Goal: Task Accomplishment & Management: Manage account settings

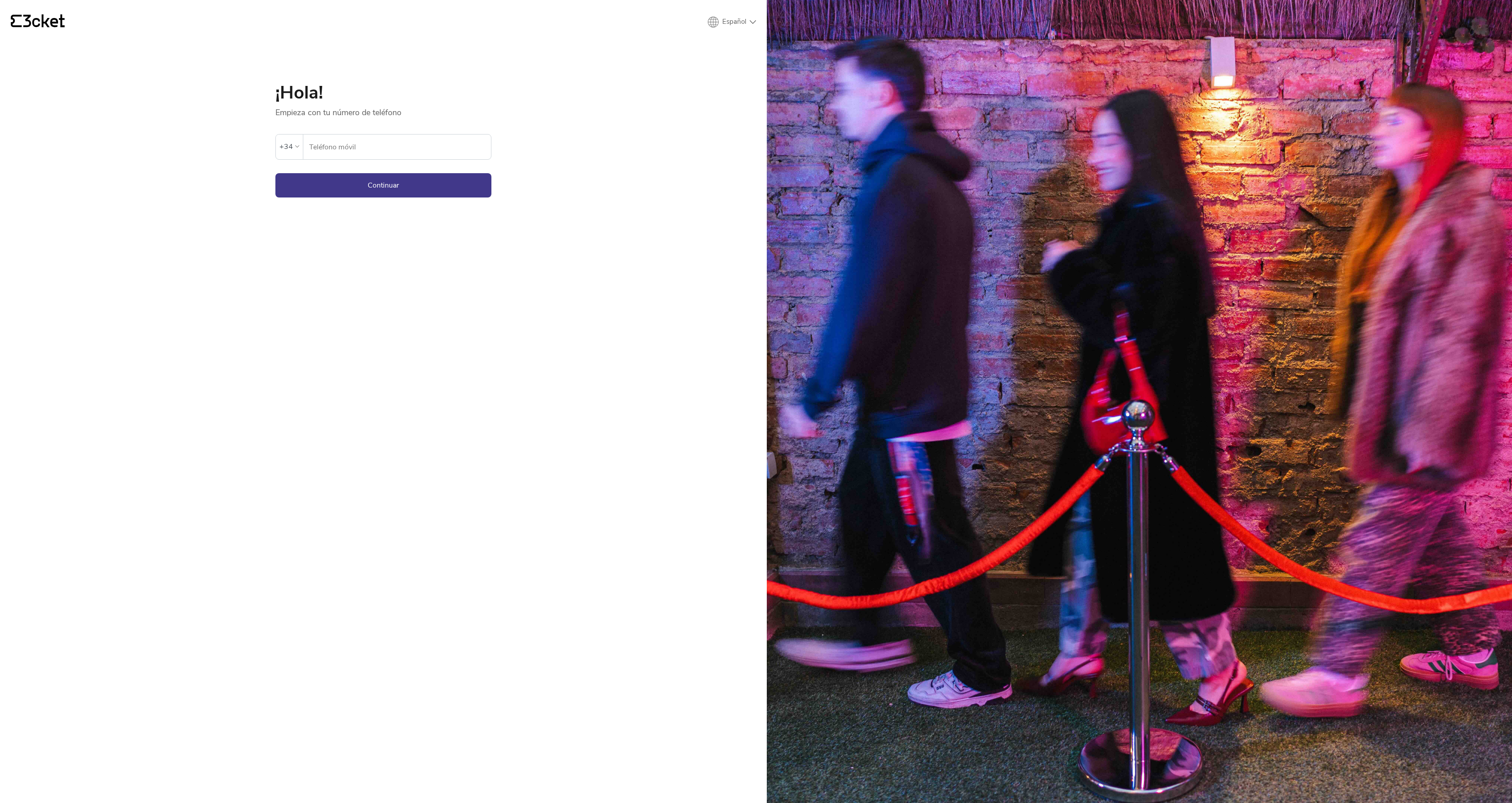
click at [301, 153] on div "+34" at bounding box center [289, 146] width 27 height 24
click at [328, 237] on div "[GEOGRAPHIC_DATA] (+351)" at bounding box center [348, 232] width 139 height 22
click at [347, 144] on input "Teléfono móvil" at bounding box center [402, 147] width 178 height 25
type input "914803654"
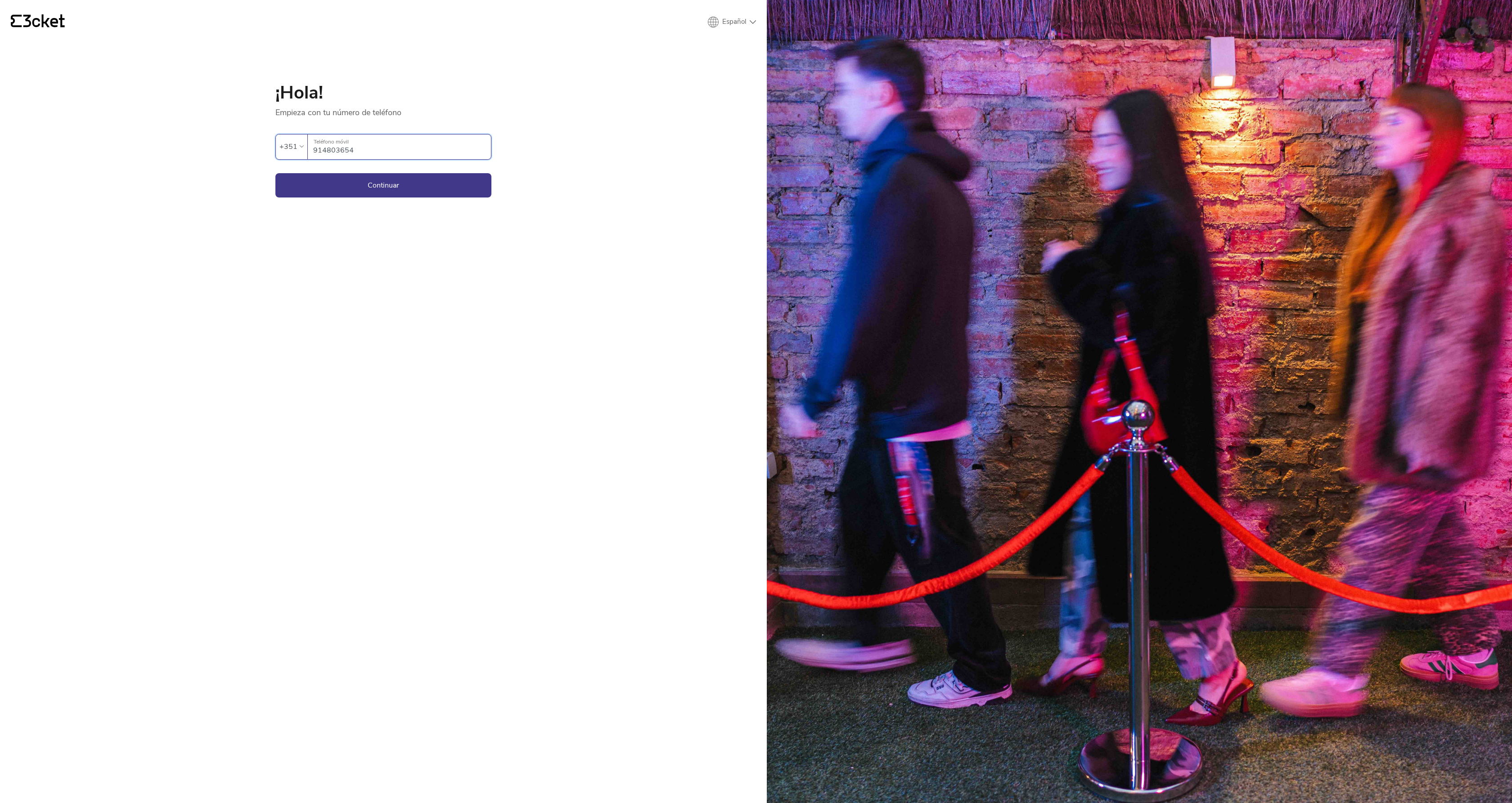
click at [269, 184] on div "{' '} Español English Português Español ¡Hola! Empieza con tu número de teléfon…" at bounding box center [383, 402] width 767 height 803
click at [292, 186] on button "Continuar" at bounding box center [383, 185] width 216 height 24
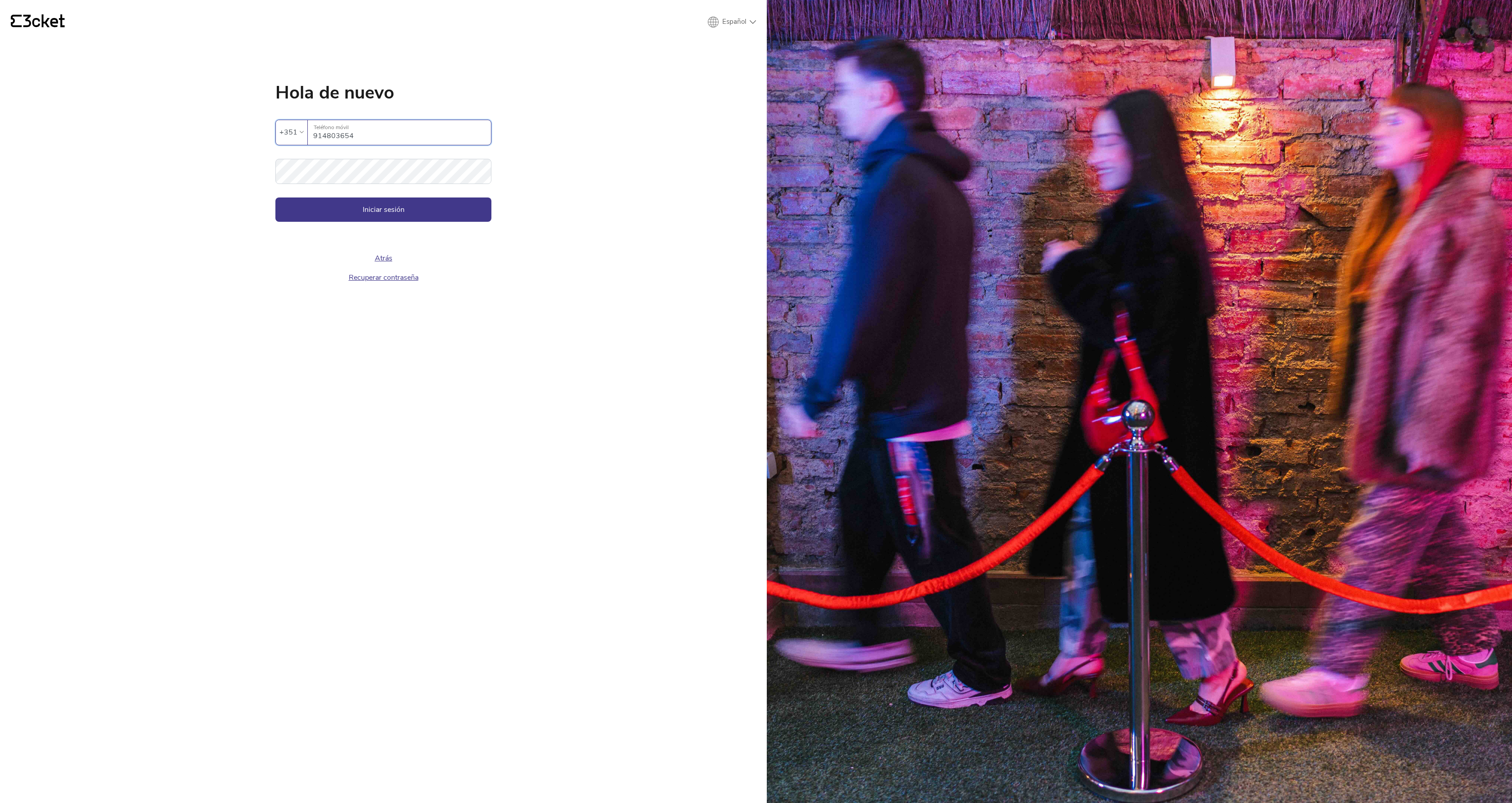
click at [362, 281] on link "Recuperar contraseña" at bounding box center [383, 278] width 70 height 10
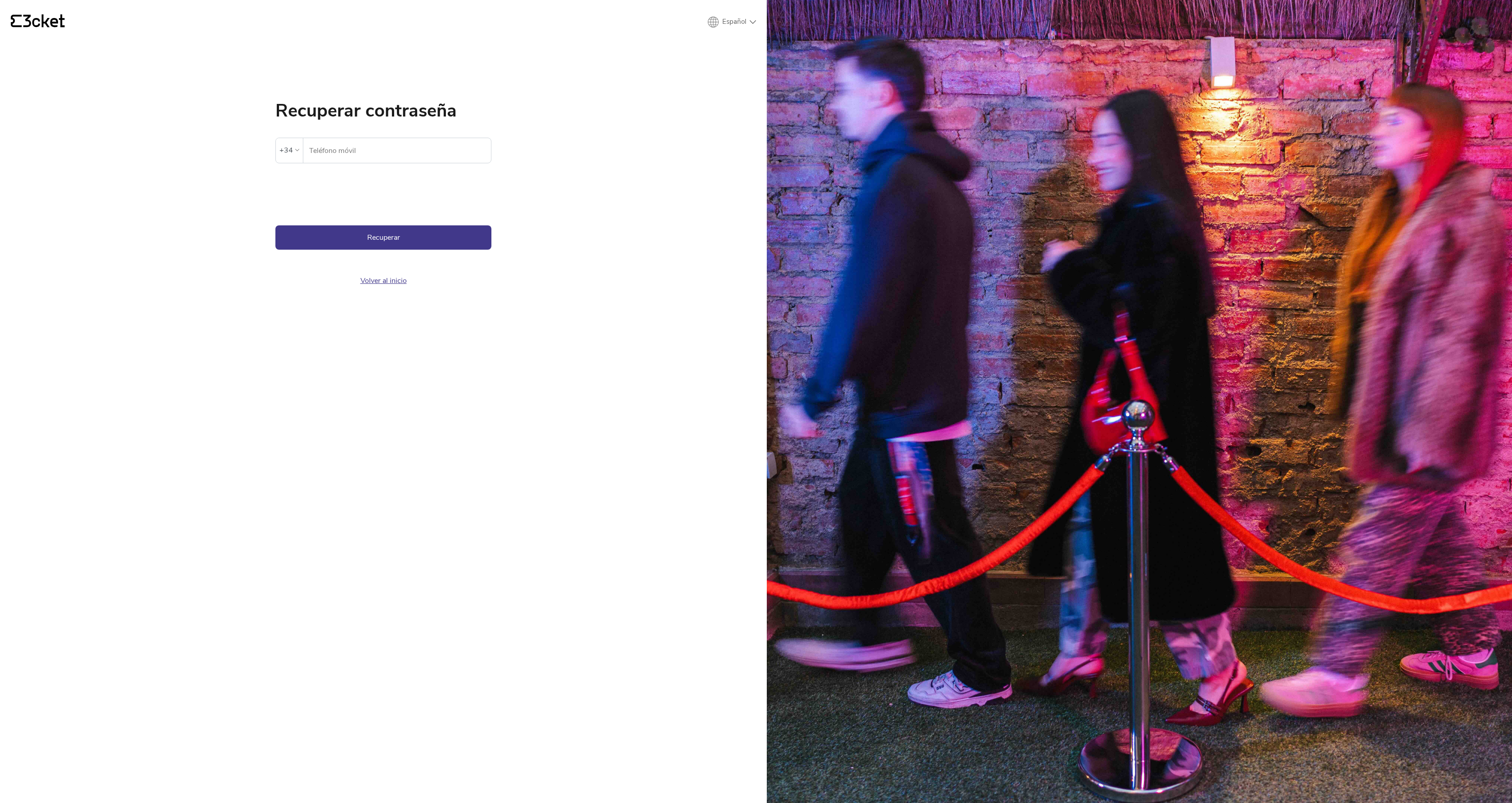
click at [303, 156] on label "Teléfono móvil" at bounding box center [397, 150] width 188 height 25
click at [300, 155] on div "+34" at bounding box center [289, 150] width 27 height 24
click at [325, 257] on div "[GEOGRAPHIC_DATA] (+351)" at bounding box center [348, 264] width 139 height 22
type input "914803654"
